Goal: Task Accomplishment & Management: Use online tool/utility

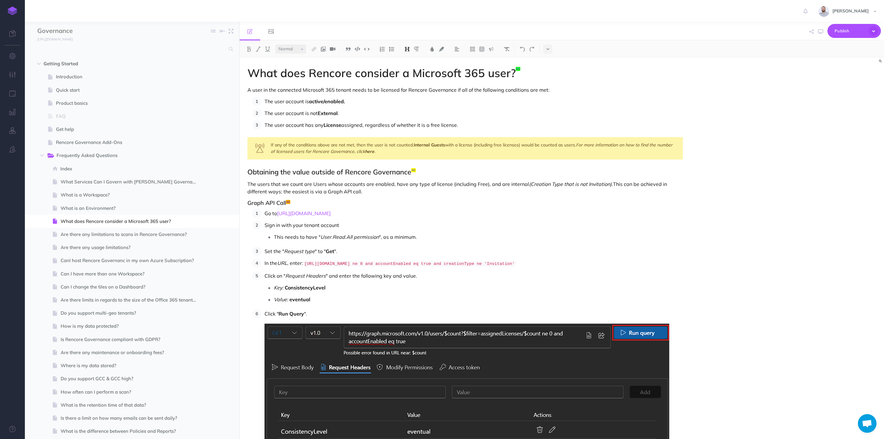
select select "null"
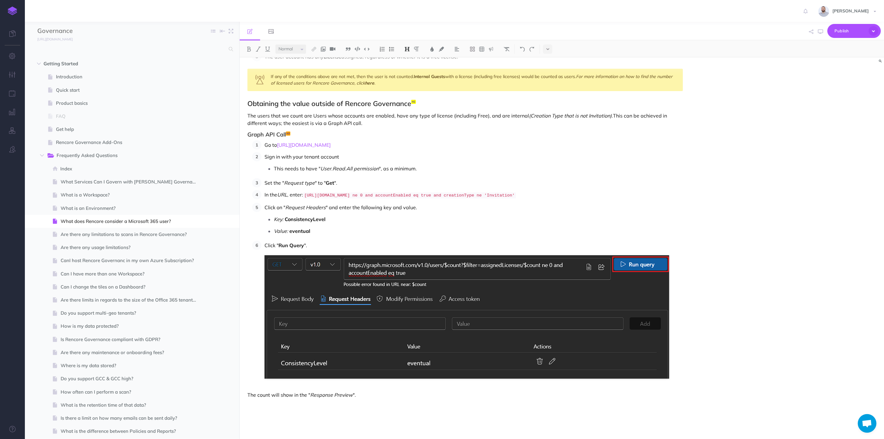
scroll to position [71, 0]
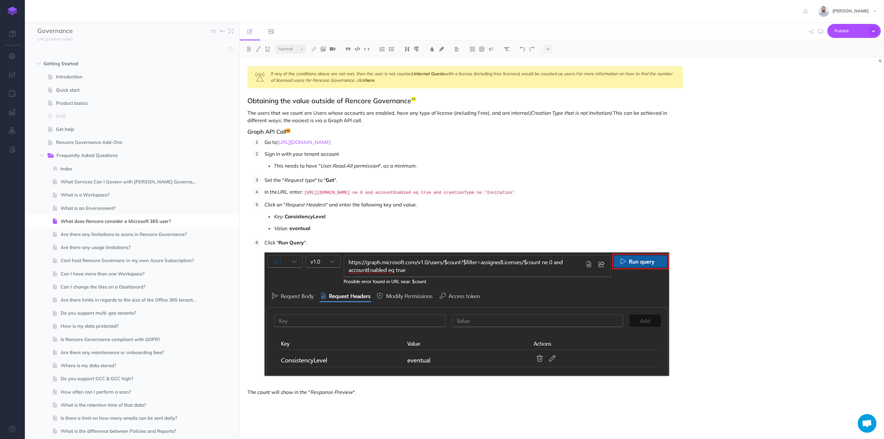
click at [374, 240] on p "Click " Run Query "." at bounding box center [473, 242] width 418 height 9
click at [386, 396] on div "What does Rencore consider a Microsoft 365 user? A user in the connected Micros…" at bounding box center [465, 212] width 451 height 453
click at [355, 238] on p "Click " Run Query "." at bounding box center [473, 242] width 418 height 9
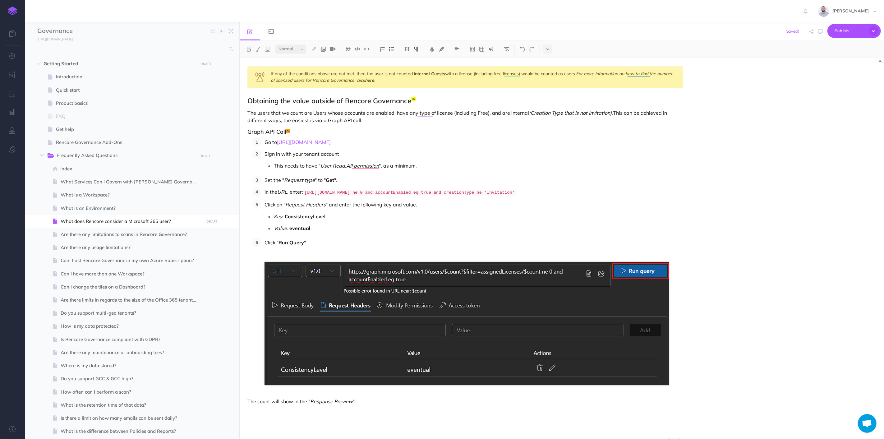
click at [492, 48] on img at bounding box center [491, 49] width 6 height 5
click at [492, 58] on img at bounding box center [491, 59] width 6 height 5
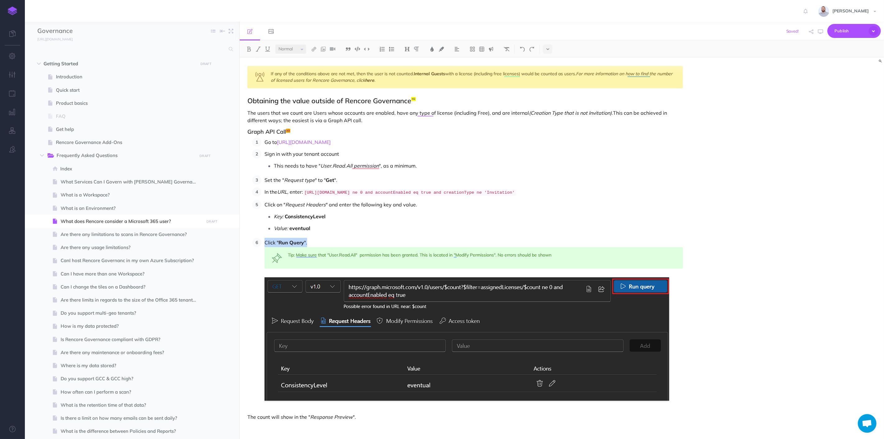
click at [500, 254] on div "Tip: Make sure that "User.Read.All" permission has been granted. This is locate…" at bounding box center [473, 257] width 418 height 21
drag, startPoint x: 329, startPoint y: 254, endPoint x: 357, endPoint y: 253, distance: 27.7
click at [357, 253] on div "Tip: Ensure that the "User.Read.All" permission has been granted. This is locat…" at bounding box center [473, 257] width 418 height 21
click at [248, 47] on img at bounding box center [249, 49] width 6 height 5
click at [528, 253] on div "Tip: Ensure that the " User.Read.All " permission has been granted. This is loc…" at bounding box center [473, 257] width 418 height 21
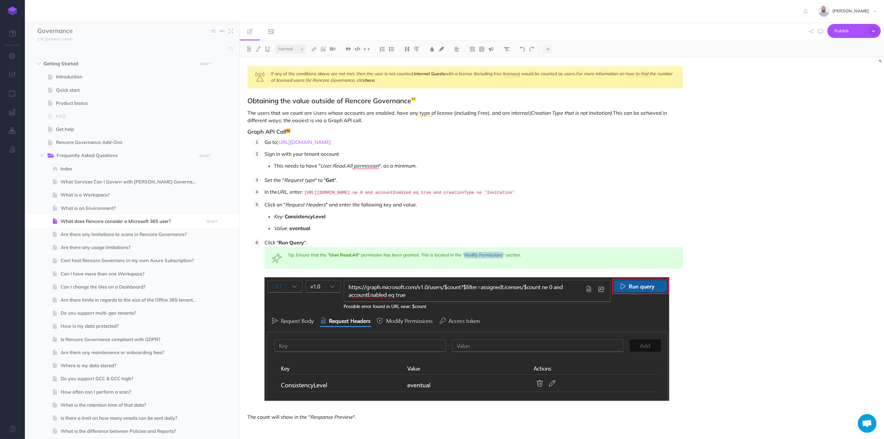
drag, startPoint x: 504, startPoint y: 254, endPoint x: 464, endPoint y: 253, distance: 39.8
click at [464, 253] on div "Tip: Ensure that the " User.Read.All " permission has been granted. This is loc…" at bounding box center [473, 257] width 418 height 21
click at [529, 254] on div "Tip: Ensure that the " User.Read.All " permission has been granted. This is loc…" at bounding box center [473, 257] width 418 height 21
click at [406, 254] on div "Tip: Ensure that the " User.Read.All " permission has been granted. This is loc…" at bounding box center [473, 257] width 418 height 21
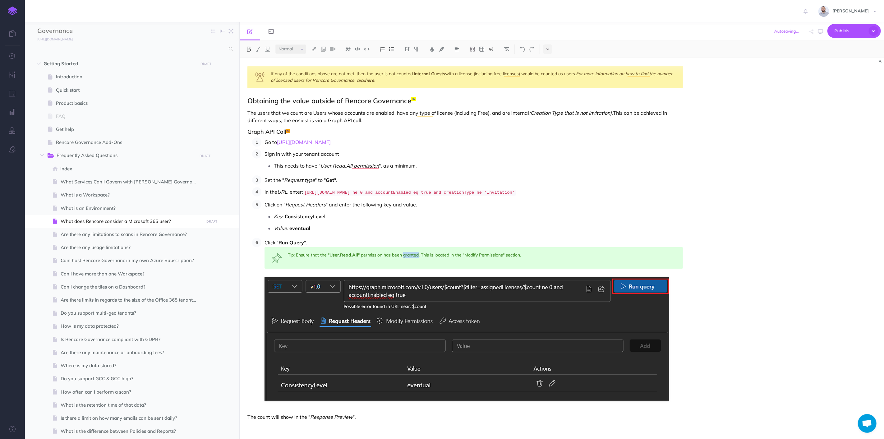
click at [406, 254] on div "Tip: Ensure that the " User.Read.All " permission has been granted. This is loc…" at bounding box center [473, 257] width 418 height 21
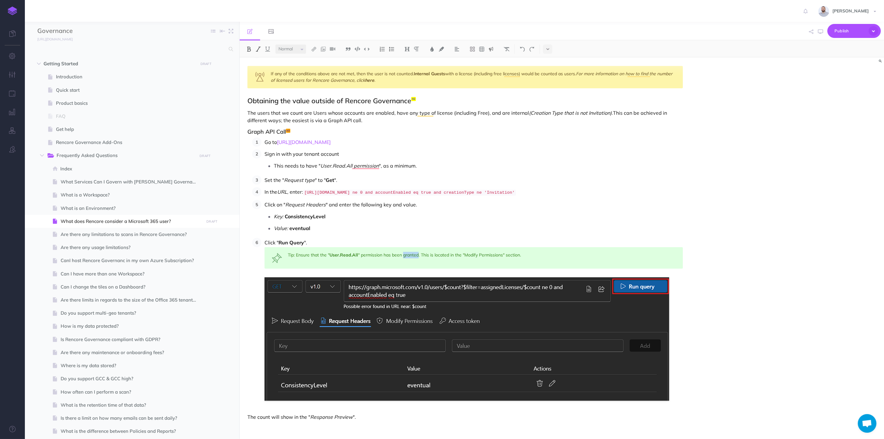
click at [256, 47] on img at bounding box center [258, 49] width 6 height 5
click at [296, 251] on div "Tip: Ensure that the " User.Read.All " permission has been granted. This is loc…" at bounding box center [473, 257] width 418 height 21
click at [844, 30] on span "Publish" at bounding box center [849, 31] width 31 height 10
click at [833, 70] on button "Publish Publish all draft items, making them public." at bounding box center [843, 80] width 75 height 28
